Goal: Information Seeking & Learning: Learn about a topic

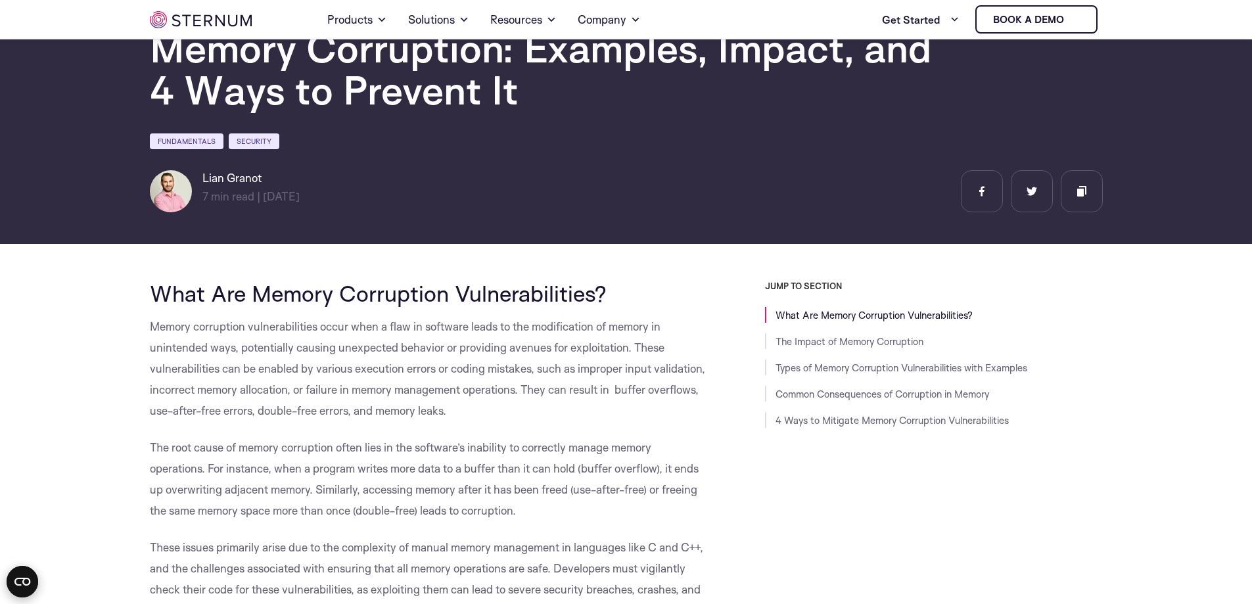
scroll to position [57, 0]
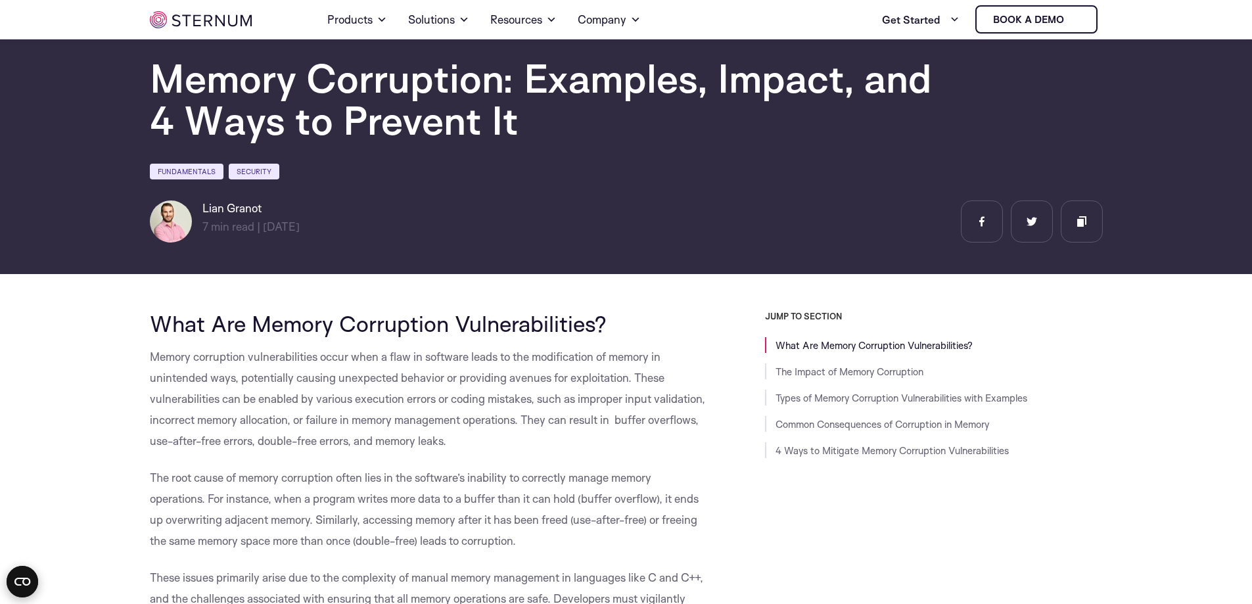
click at [454, 328] on span "What Are Memory Corruption Vulnerabilities?" at bounding box center [378, 324] width 457 height 28
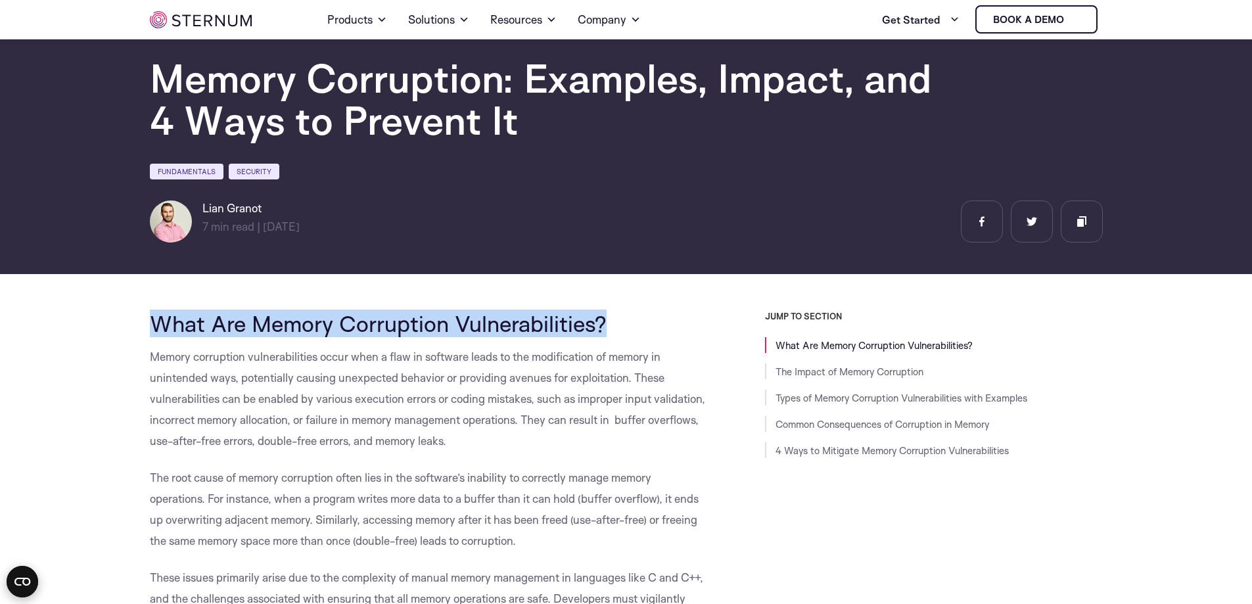
click at [454, 328] on span "What Are Memory Corruption Vulnerabilities?" at bounding box center [378, 324] width 457 height 28
click at [442, 326] on span "What Are Memory Corruption Vulnerabilities?" at bounding box center [378, 324] width 457 height 28
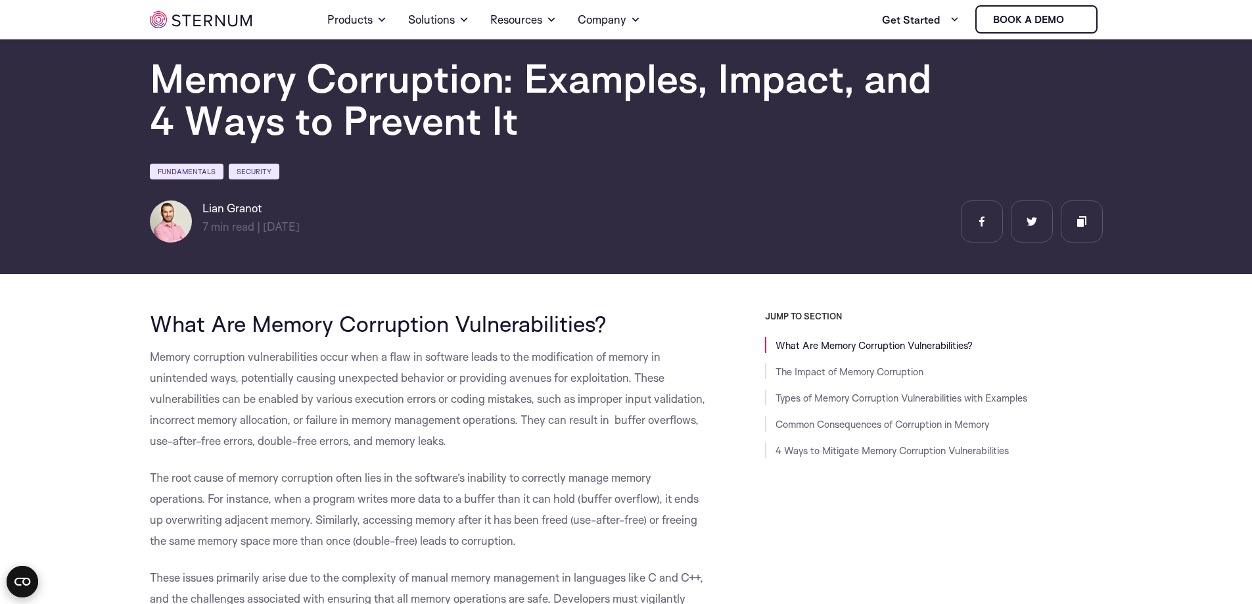
drag, startPoint x: 153, startPoint y: 323, endPoint x: 627, endPoint y: 310, distance: 474.2
click at [607, 323] on span "What Are Memory Corruption Vulnerabilities?" at bounding box center [378, 324] width 457 height 28
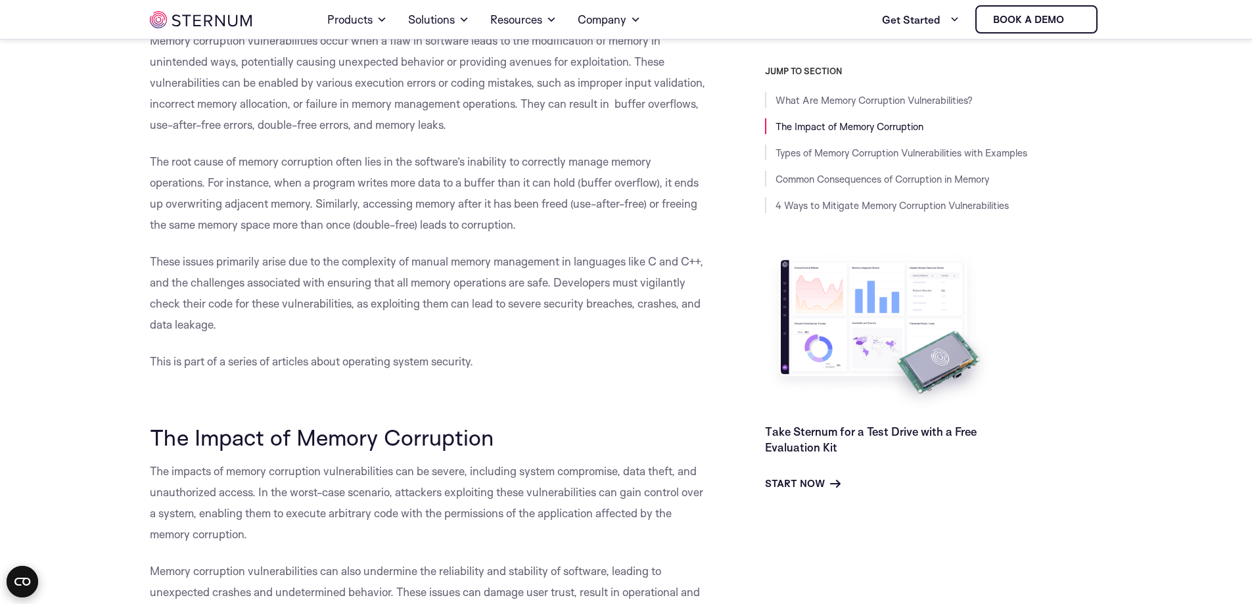
scroll to position [385, 0]
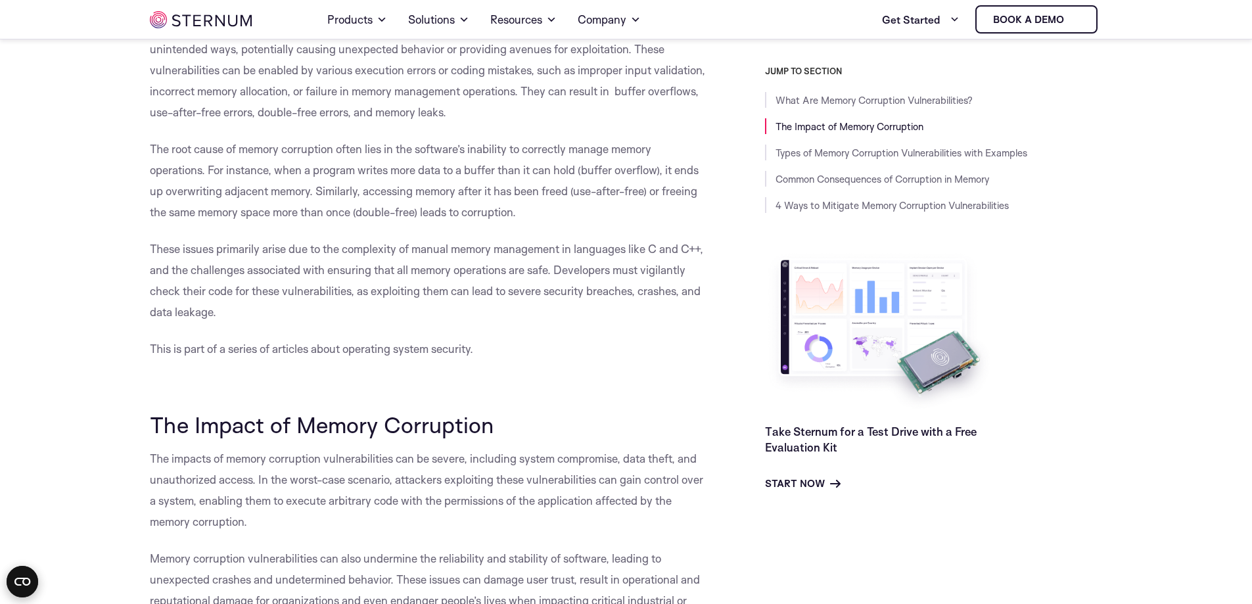
click at [334, 424] on span "The Impact of Memory Corruption" at bounding box center [322, 425] width 344 height 28
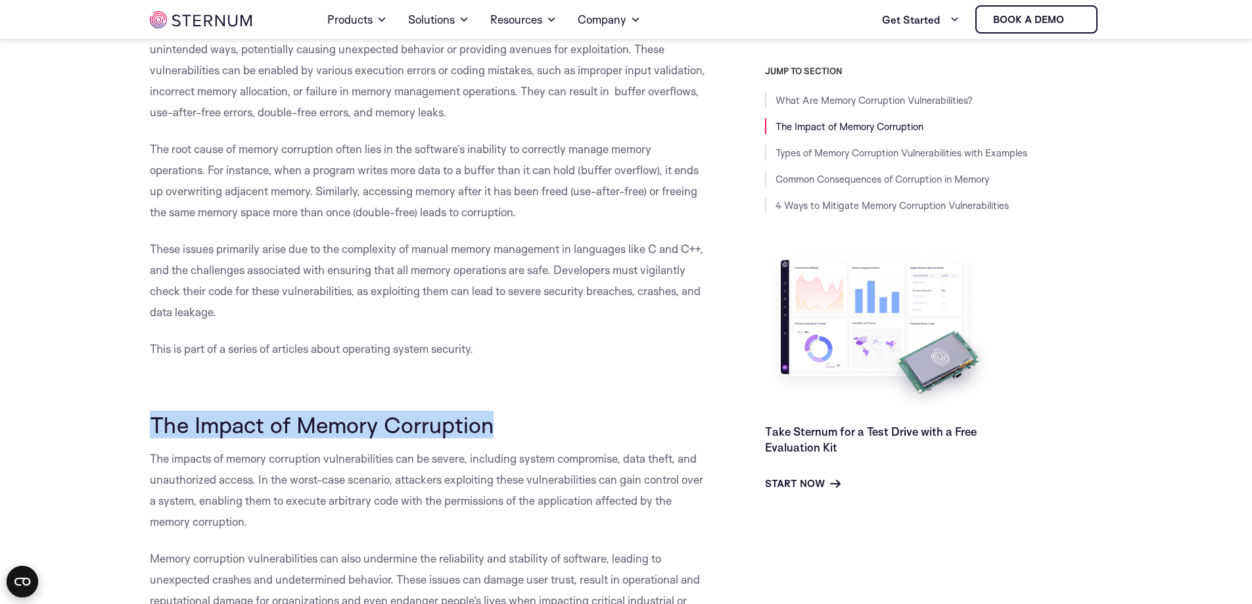
click at [334, 424] on span "The Impact of Memory Corruption" at bounding box center [322, 425] width 344 height 28
click at [402, 431] on span "The Impact of Memory Corruption" at bounding box center [322, 425] width 344 height 28
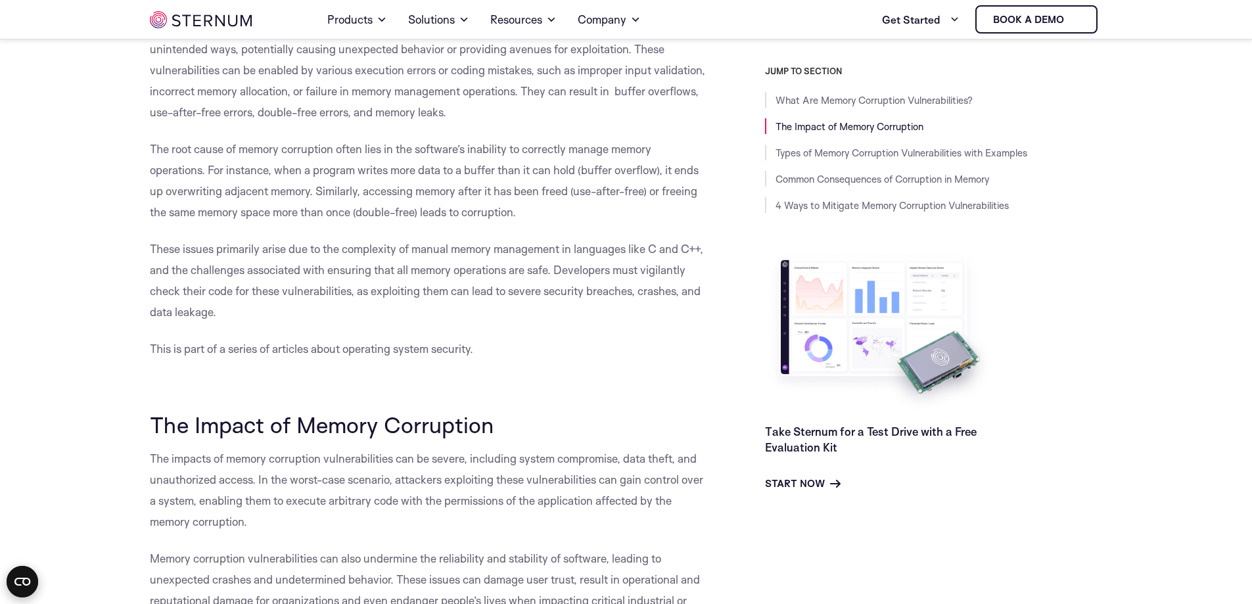
click at [500, 288] on span "These issues primarily arise due to the complexity of manual memory management …" at bounding box center [427, 280] width 554 height 77
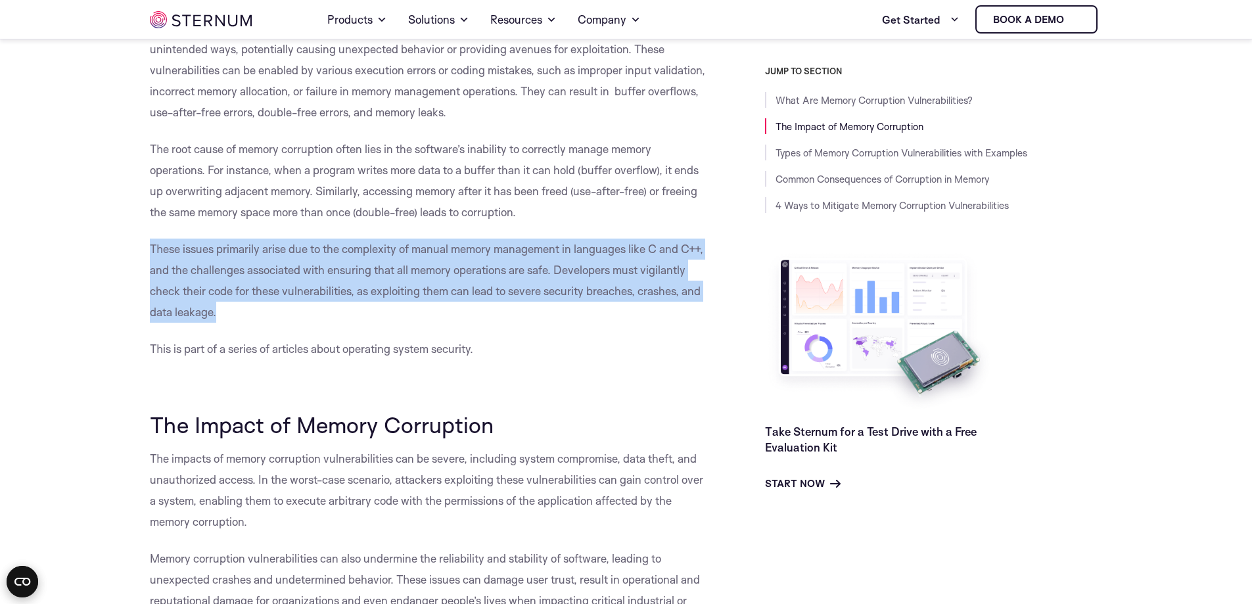
click at [500, 288] on span "These issues primarily arise due to the complexity of manual memory management …" at bounding box center [427, 280] width 554 height 77
click at [324, 283] on p "These issues primarily arise due to the complexity of manual memory management …" at bounding box center [428, 281] width 556 height 84
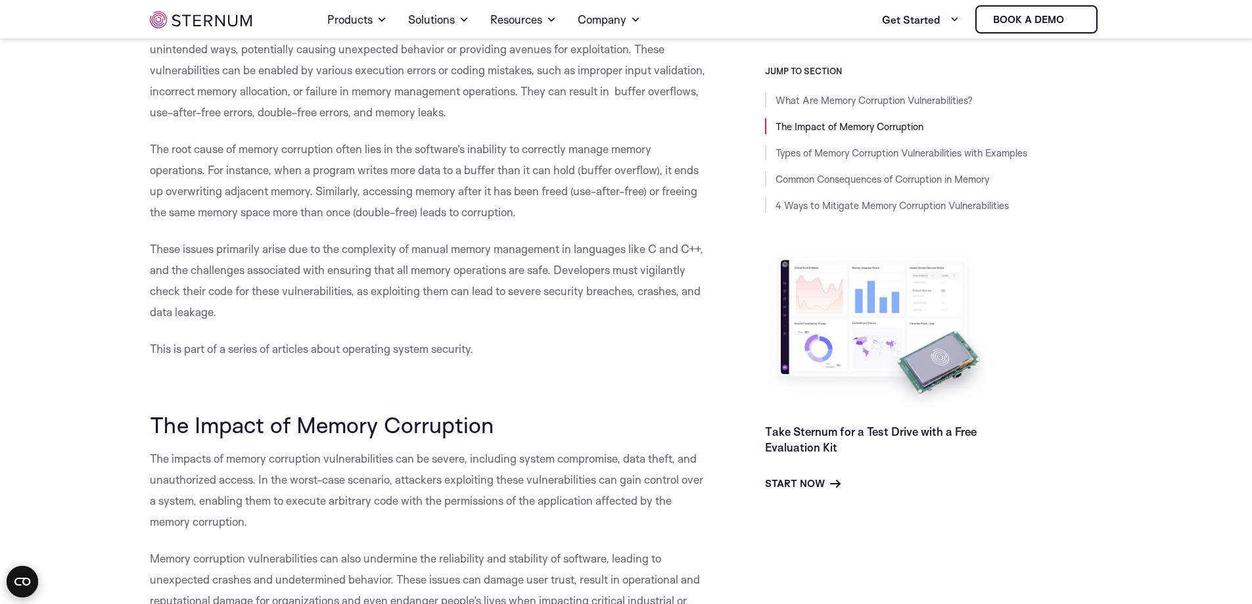
click at [367, 212] on span "The root cause of memory corruption often lies in the software’s inability to c…" at bounding box center [424, 180] width 549 height 77
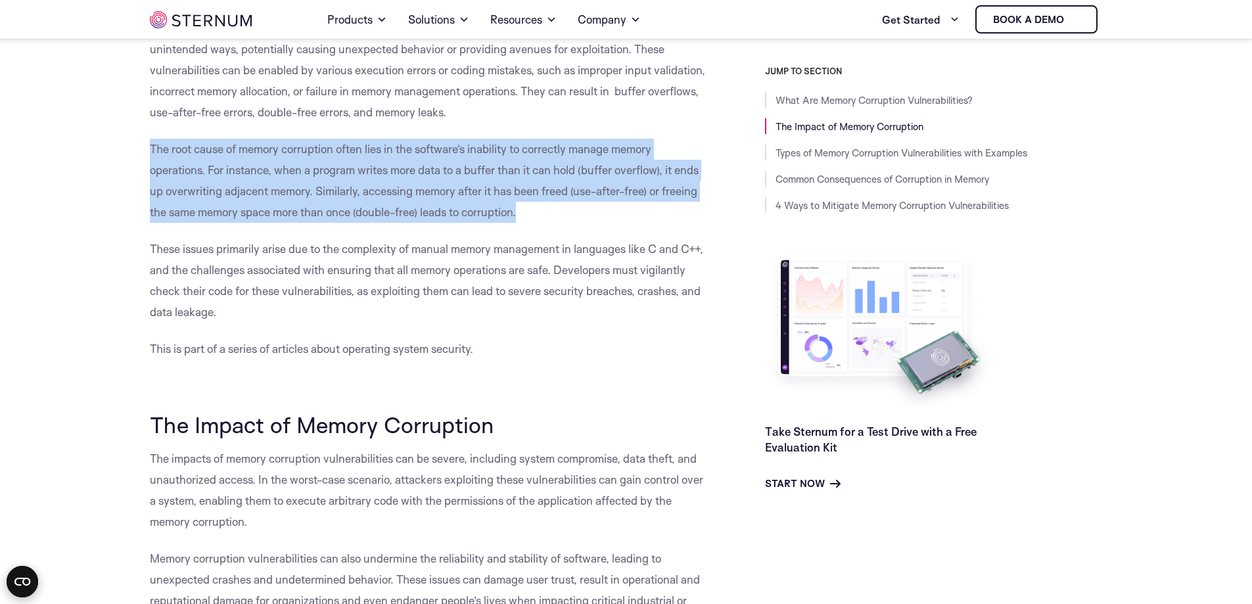
click at [367, 212] on span "The root cause of memory corruption often lies in the software’s inability to c…" at bounding box center [424, 180] width 549 height 77
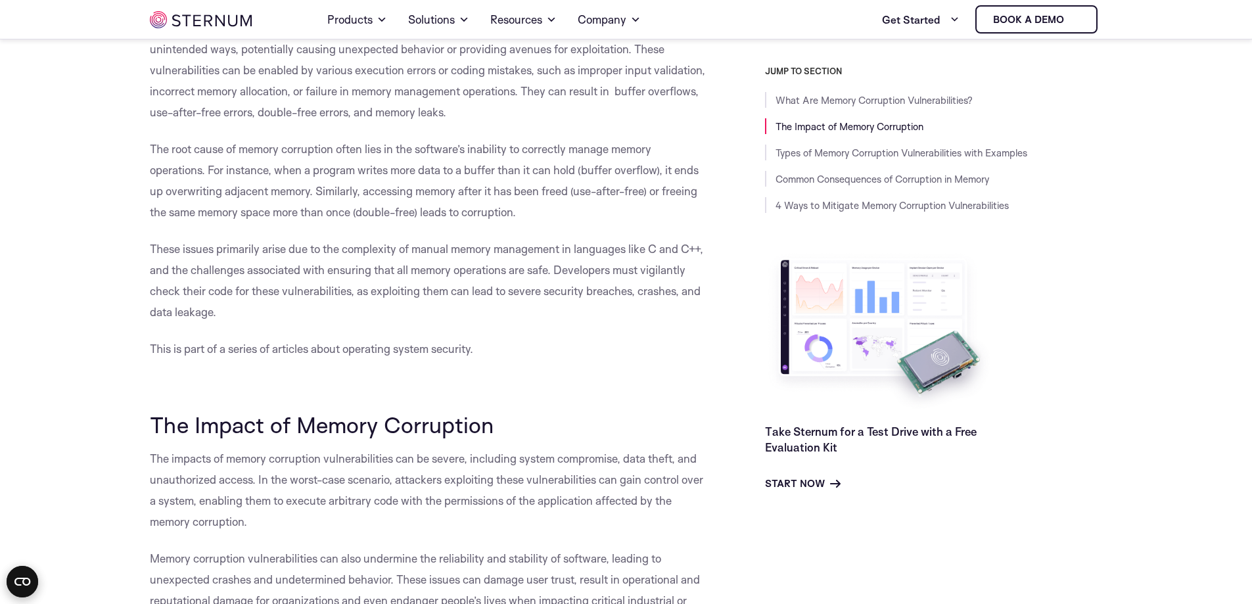
click at [594, 297] on span "These issues primarily arise due to the complexity of manual memory management …" at bounding box center [427, 280] width 554 height 77
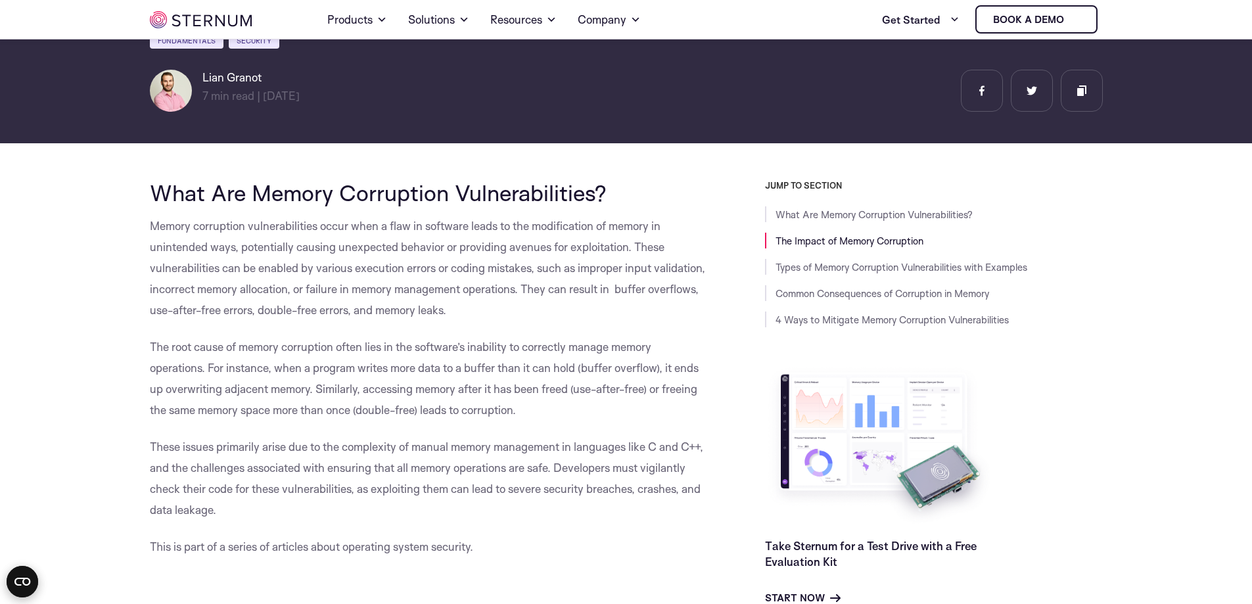
scroll to position [0, 0]
